Goal: Check status: Check status

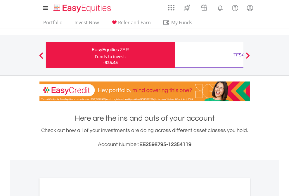
click at [95, 55] on div "Funds to invest:" at bounding box center [110, 57] width 31 height 6
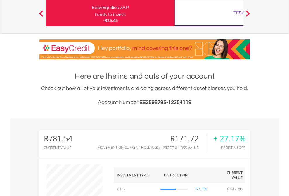
scroll to position [56, 92]
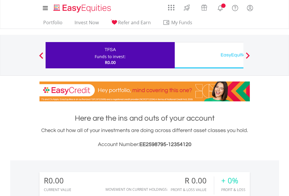
scroll to position [56, 92]
click at [209, 55] on div "EasyEquities USD" at bounding box center [239, 55] width 122 height 8
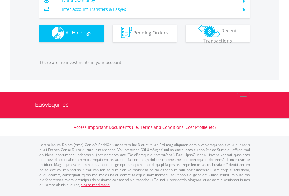
scroll to position [56, 92]
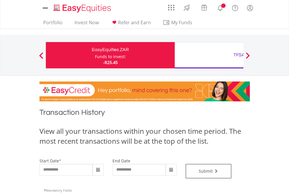
type input "**********"
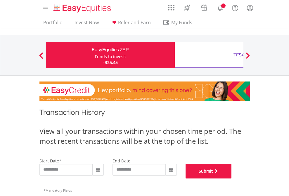
click at [232, 179] on button "Submit" at bounding box center [209, 171] width 46 height 15
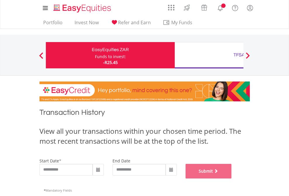
scroll to position [237, 0]
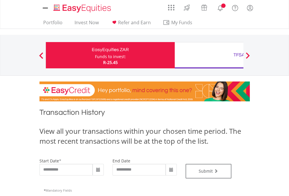
click at [209, 55] on div "TFSA" at bounding box center [239, 55] width 122 height 8
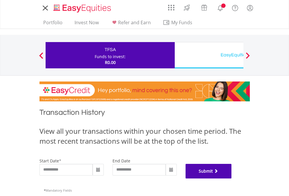
click at [232, 179] on button "Submit" at bounding box center [209, 171] width 46 height 15
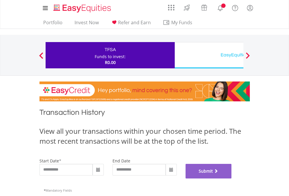
scroll to position [237, 0]
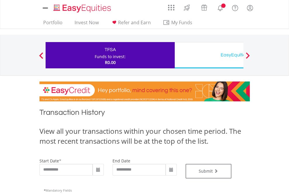
click at [209, 55] on div "EasyEquities USD" at bounding box center [239, 55] width 122 height 8
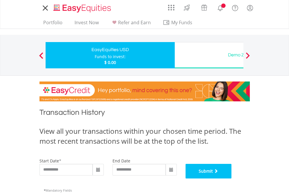
click at [232, 179] on button "Submit" at bounding box center [209, 171] width 46 height 15
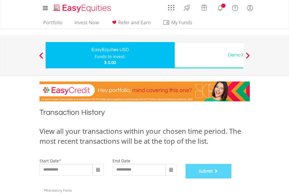
scroll to position [237, 0]
